Goal: Information Seeking & Learning: Learn about a topic

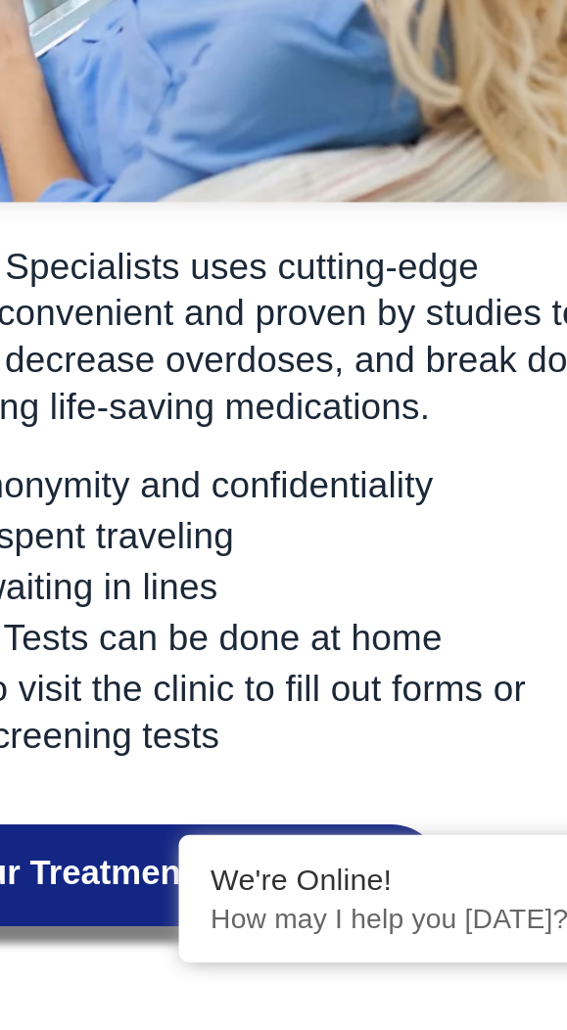
scroll to position [1444, 0]
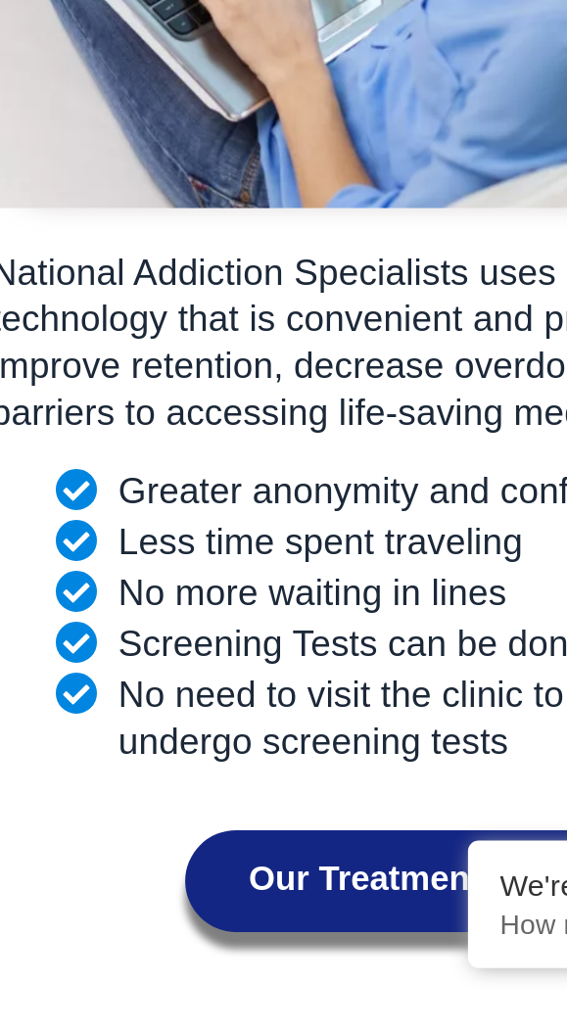
click at [305, 956] on link "Our Treatment Process" at bounding box center [284, 979] width 252 height 47
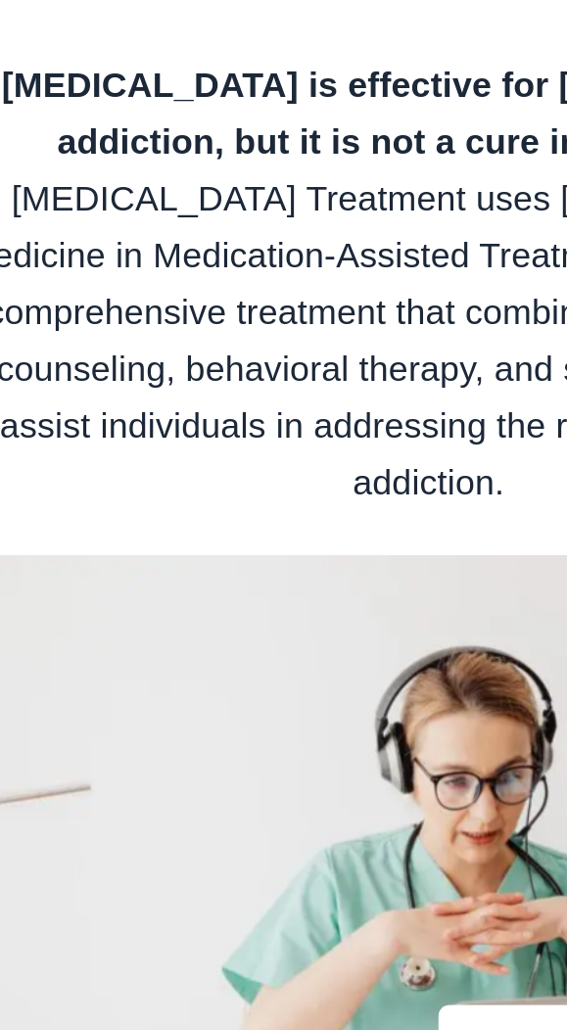
scroll to position [2851, 0]
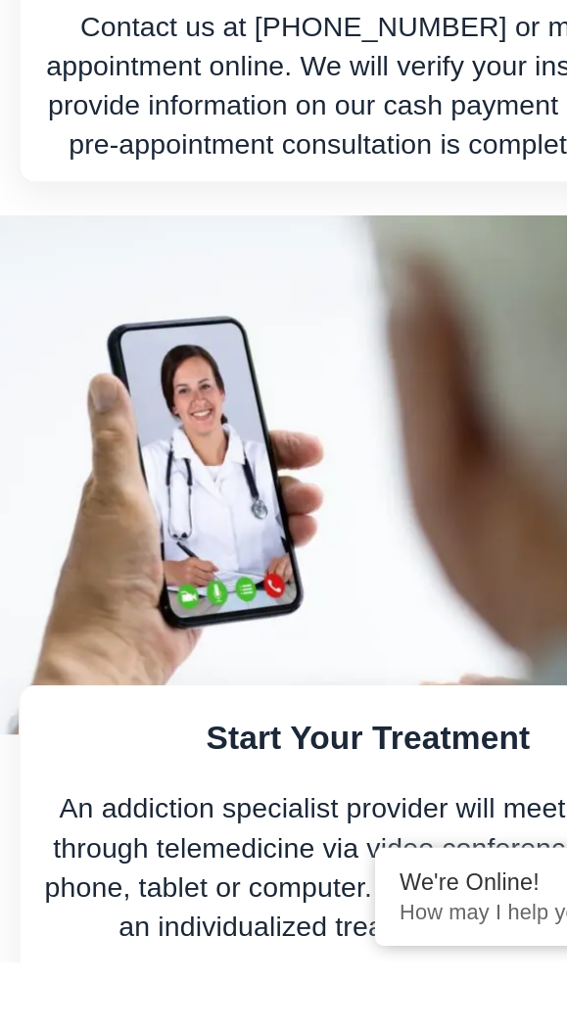
scroll to position [2559, 0]
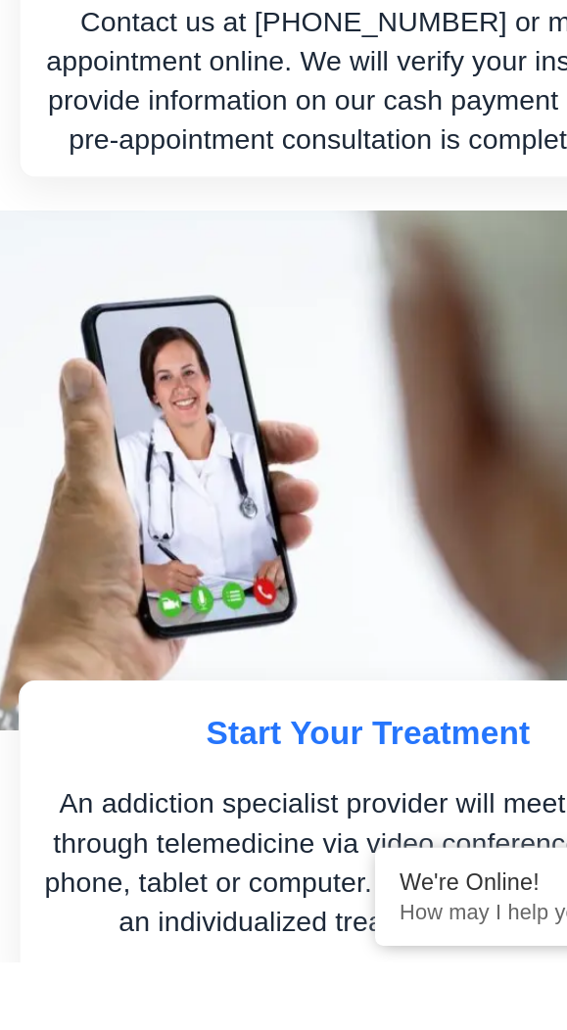
click at [359, 975] on div "Start Your Treatment An addiction specialist provider will meet with you throug…" at bounding box center [283, 951] width 419 height 181
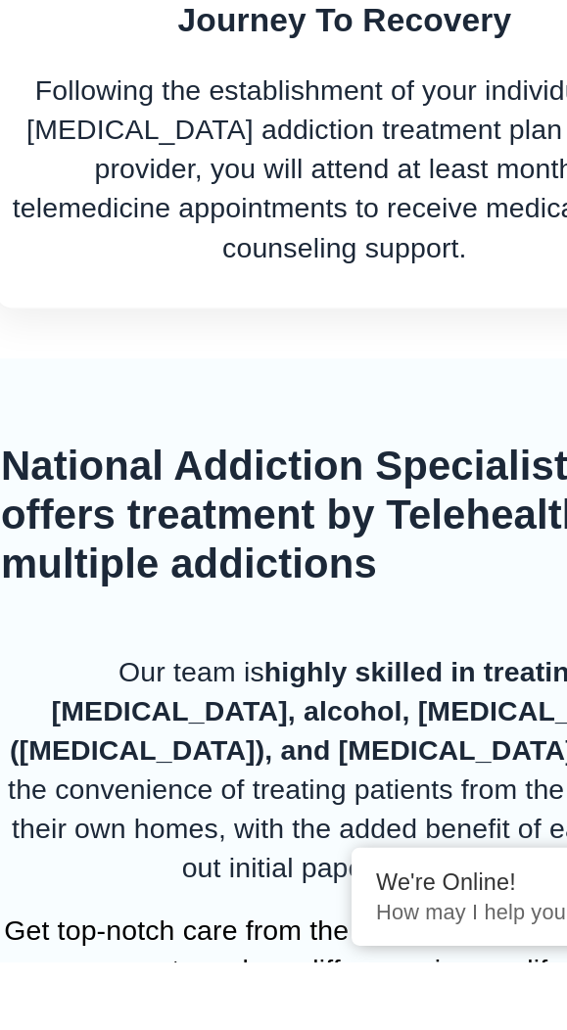
scroll to position [3458, 0]
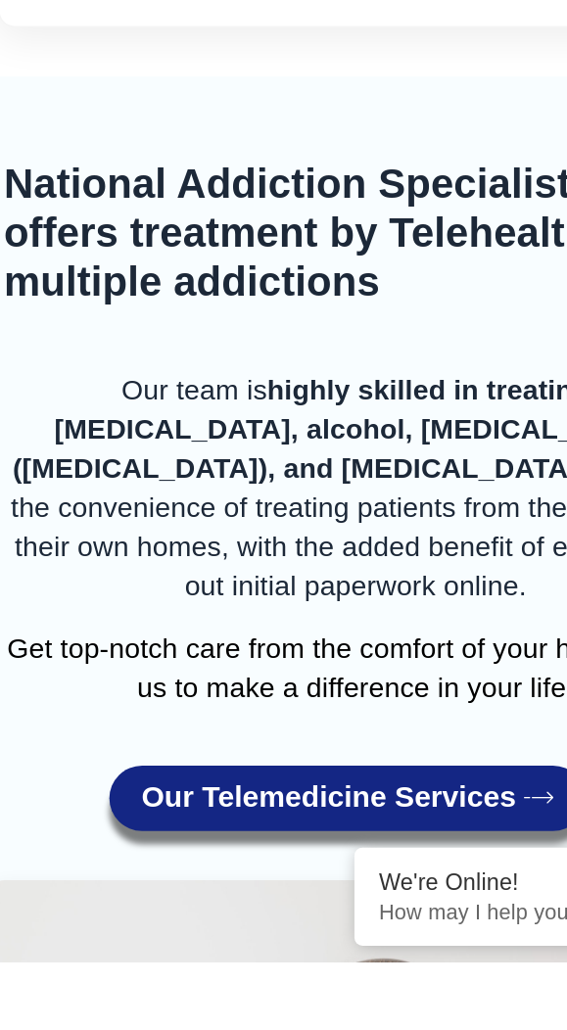
click at [393, 922] on icon "Click here to learn more about our telemedicine services" at bounding box center [398, 931] width 18 height 18
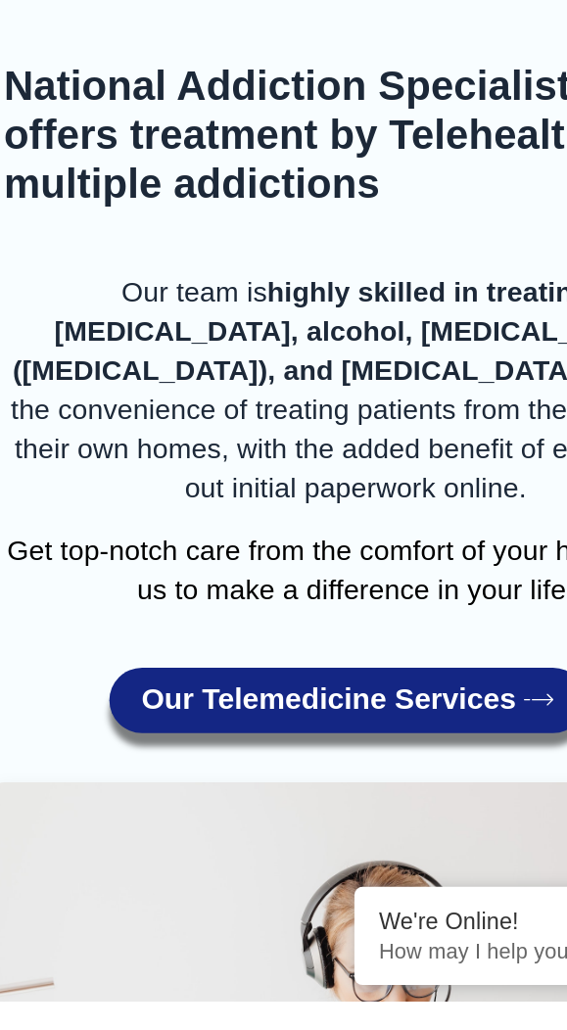
scroll to position [3765, 0]
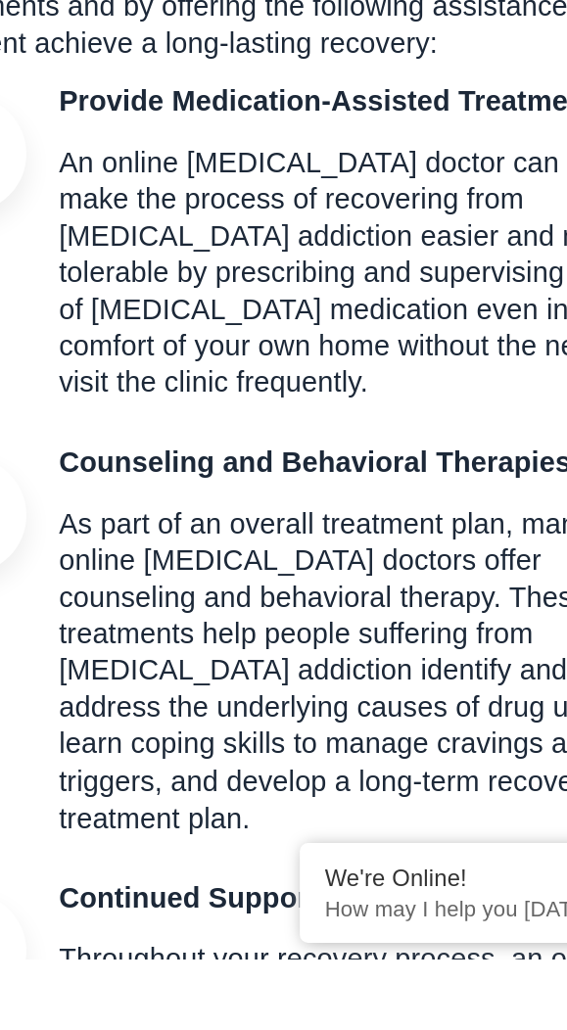
scroll to position [460, 0]
